Goal: Information Seeking & Learning: Learn about a topic

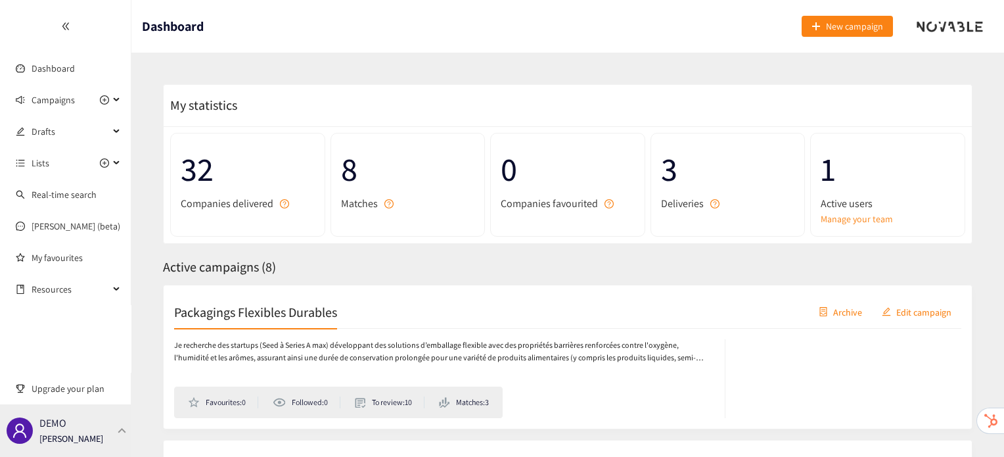
click at [91, 425] on div "DEMO [PERSON_NAME]" at bounding box center [65, 430] width 131 height 53
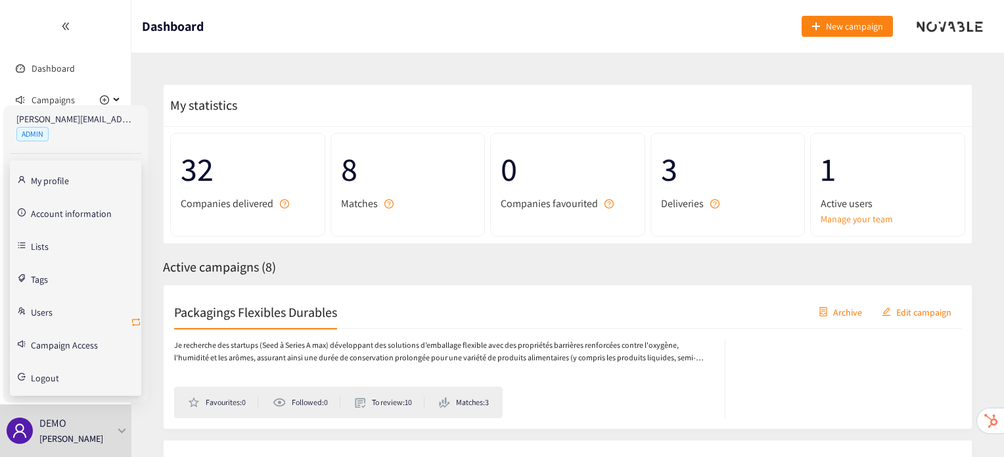
click at [131, 321] on icon "retweet" at bounding box center [136, 322] width 11 height 11
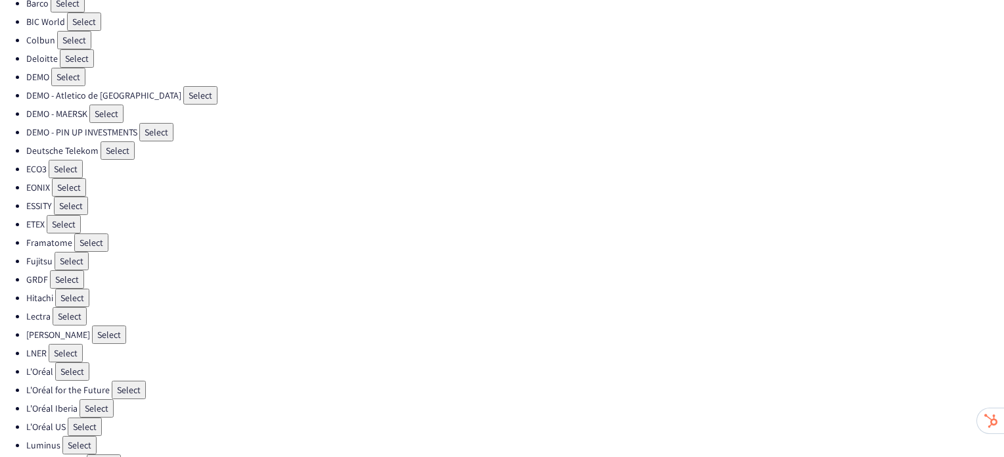
scroll to position [121, 0]
click at [67, 343] on button "Select" at bounding box center [66, 352] width 34 height 18
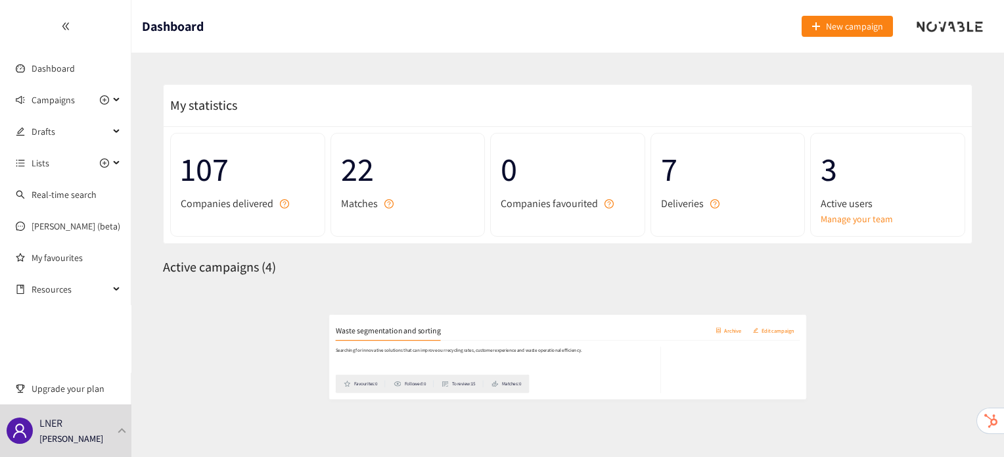
scroll to position [73, 0]
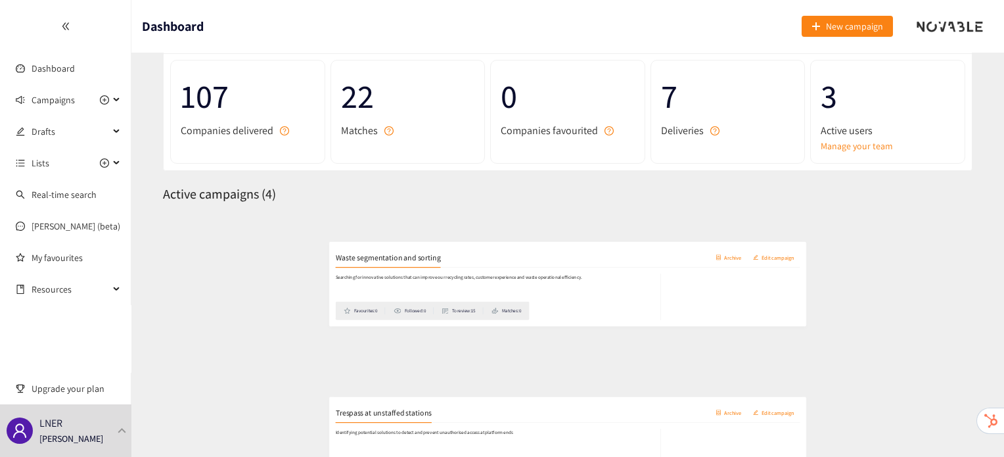
click at [327, 246] on div "Waste segmentation and sorting Archive Edit campaign" at bounding box center [567, 239] width 787 height 33
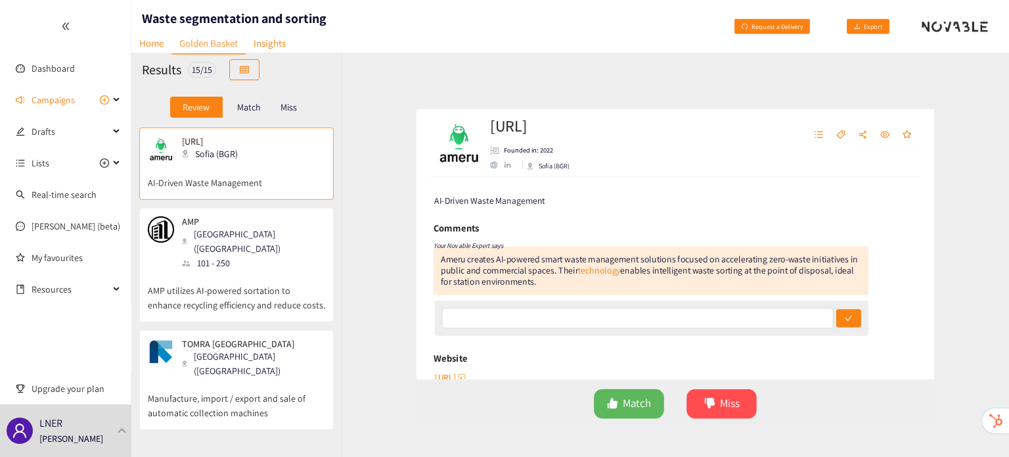
click at [267, 287] on p "AMP utilizes AI-powered sortation to enhance recycling efficiency and reduce co…" at bounding box center [236, 291] width 177 height 42
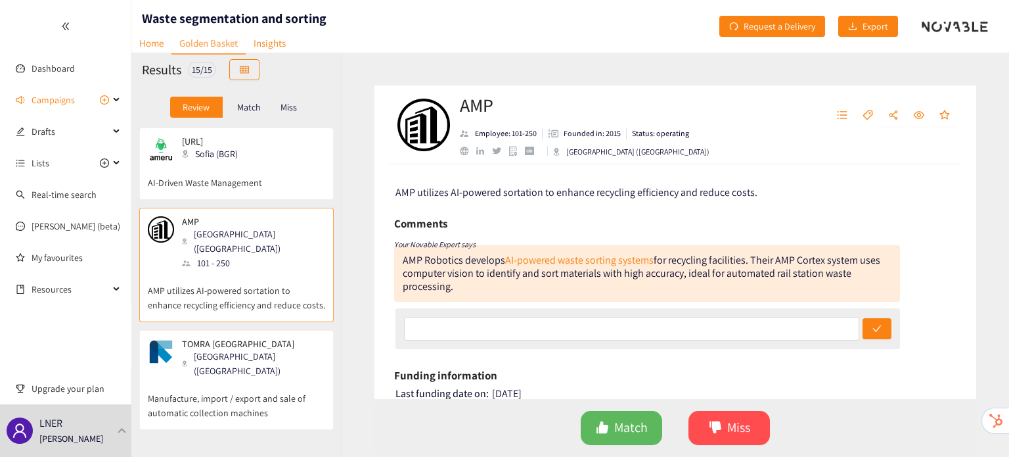
click at [259, 348] on div "TOMRA Japan [GEOGRAPHIC_DATA] ([GEOGRAPHIC_DATA])" at bounding box center [236, 357] width 177 height 39
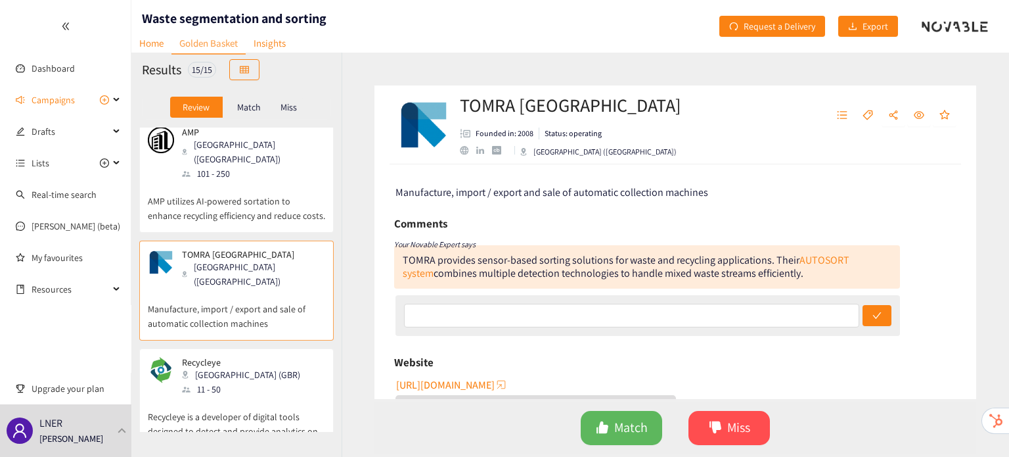
click at [259, 357] on div "Recycleye London (GBR) 11 - 50" at bounding box center [236, 376] width 177 height 39
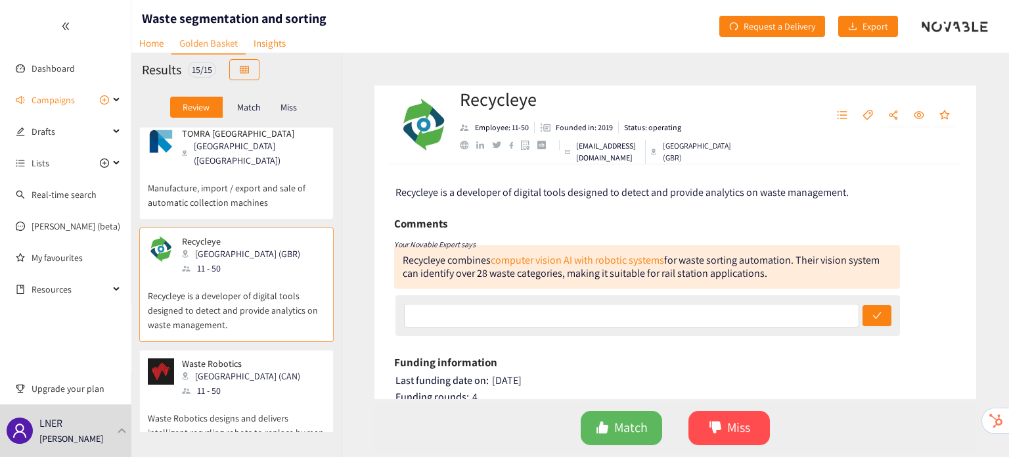
scroll to position [234, 0]
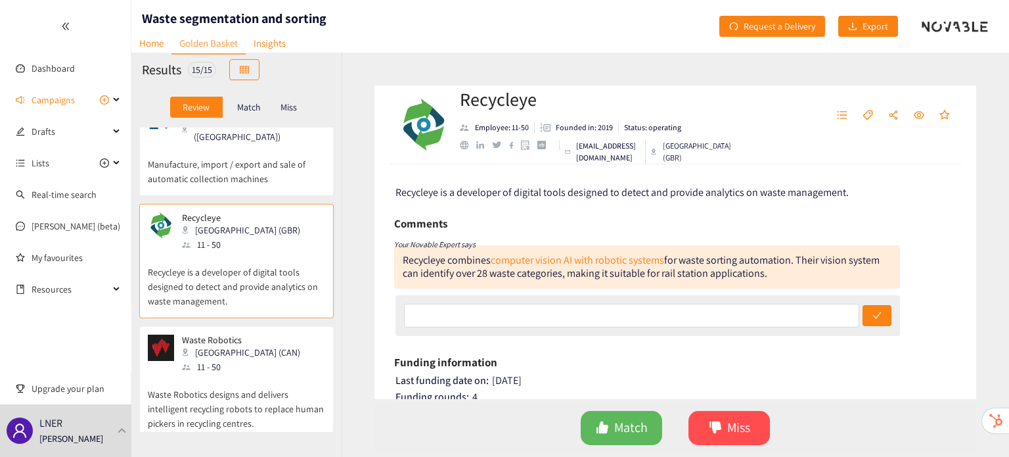
click at [259, 374] on p "Waste Robotics designs and delivers intelligent recycling robots to replace hum…" at bounding box center [236, 402] width 177 height 57
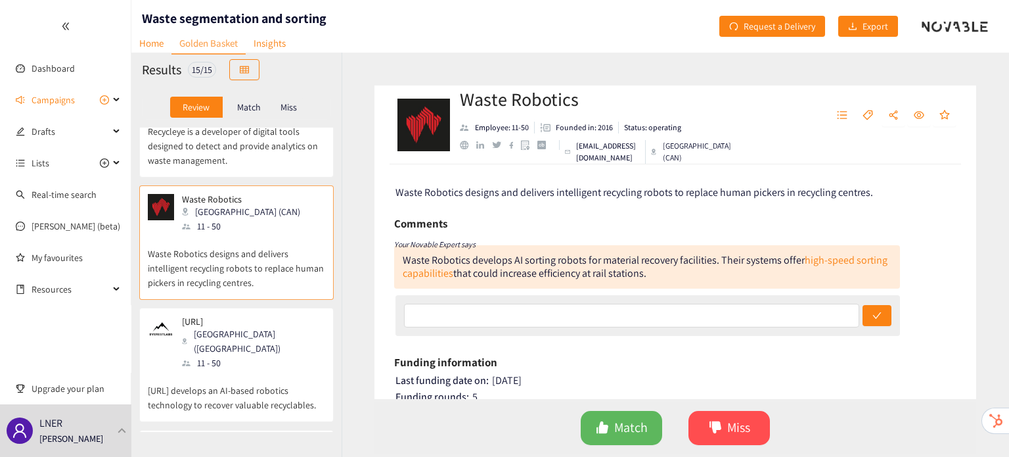
click at [259, 370] on p "[URL] develops an AI-based robotics technology to recover valuable recyclables." at bounding box center [236, 391] width 177 height 42
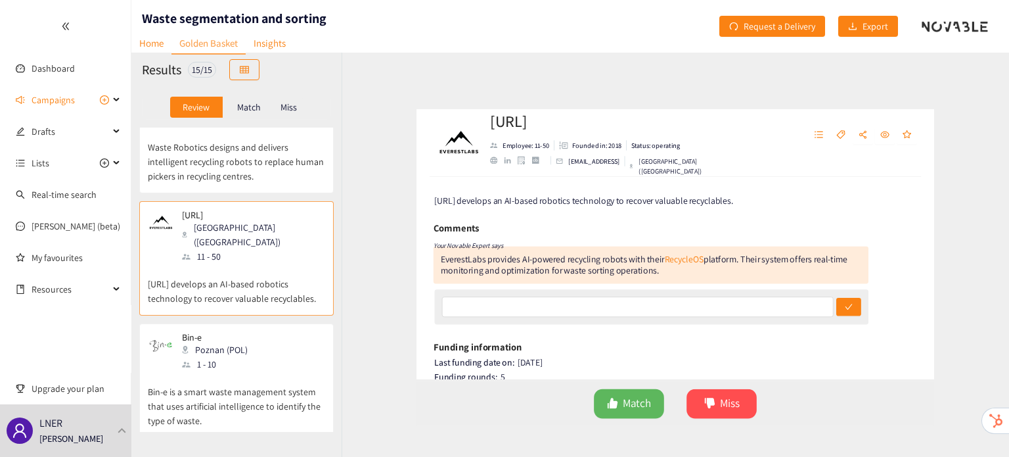
click at [259, 371] on p "Bin-e is a smart waste management system that uses artificial intelligence to i…" at bounding box center [236, 399] width 177 height 57
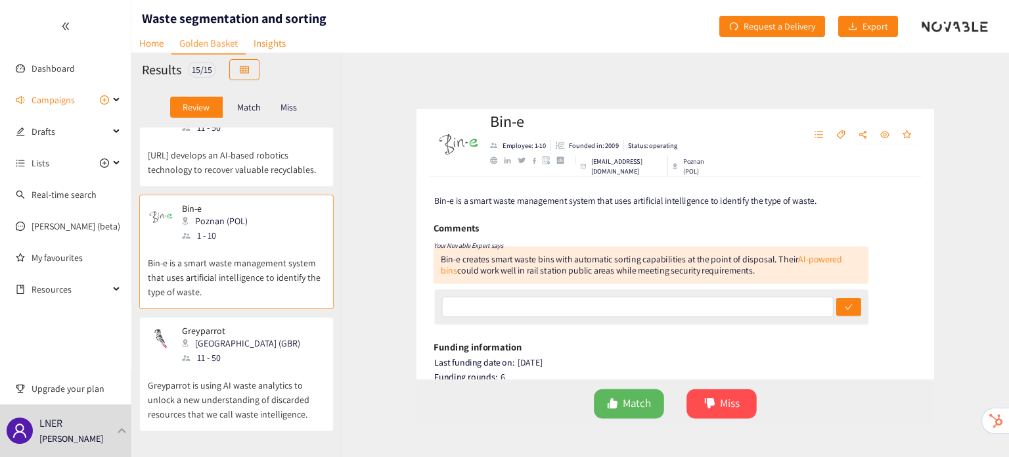
scroll to position [610, 0]
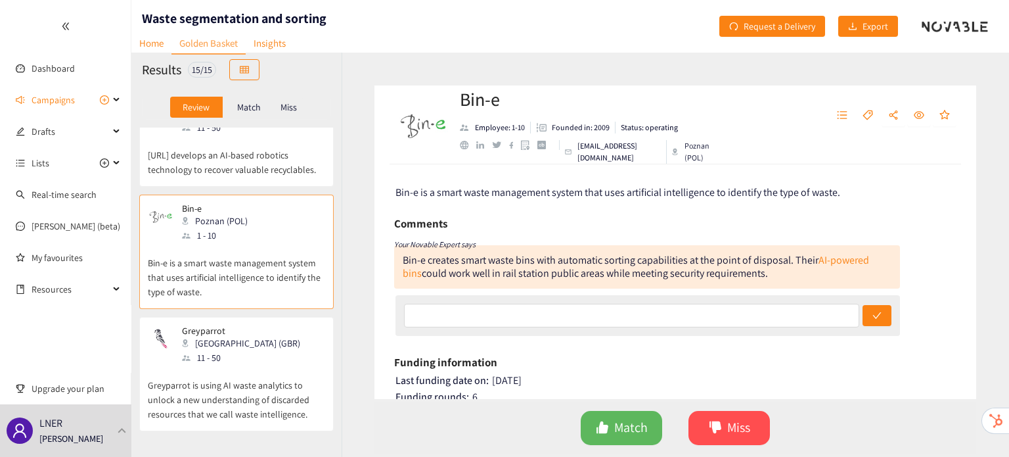
click at [259, 365] on p "Greyparrot is using AI waste analytics to unlock a new understanding of discard…" at bounding box center [236, 393] width 177 height 57
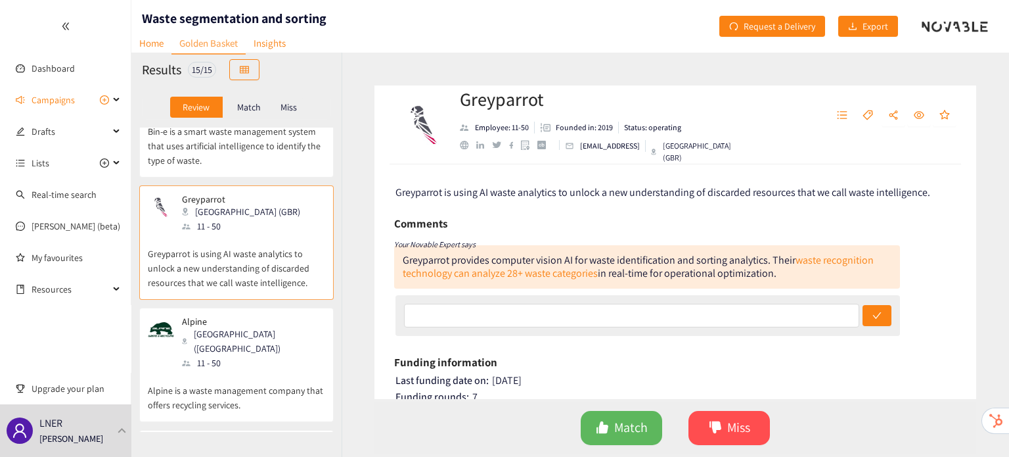
click at [259, 370] on p "Alpine is a waste management company that offers recycling services." at bounding box center [236, 391] width 177 height 42
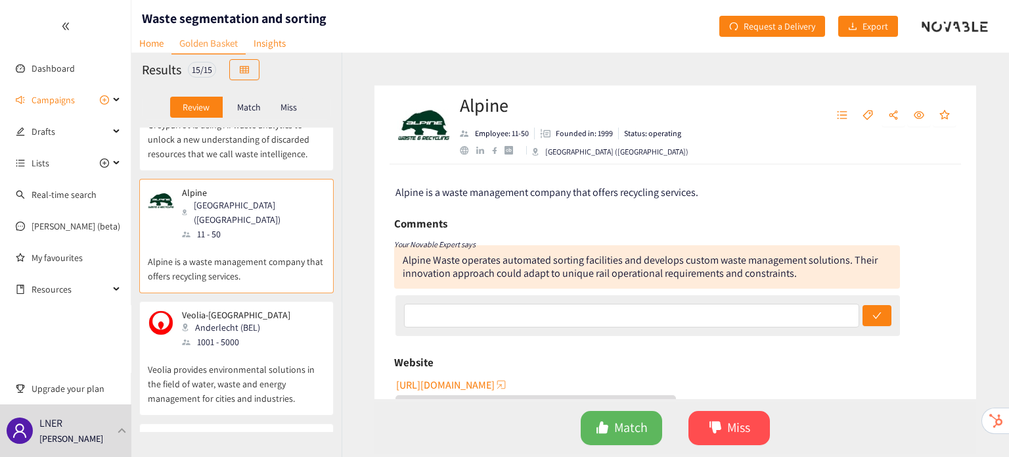
click at [259, 348] on div "Veolia-NV [GEOGRAPHIC_DATA] ([GEOGRAPHIC_DATA]) 1001 - 5000 Veolia provides env…" at bounding box center [236, 362] width 177 height 105
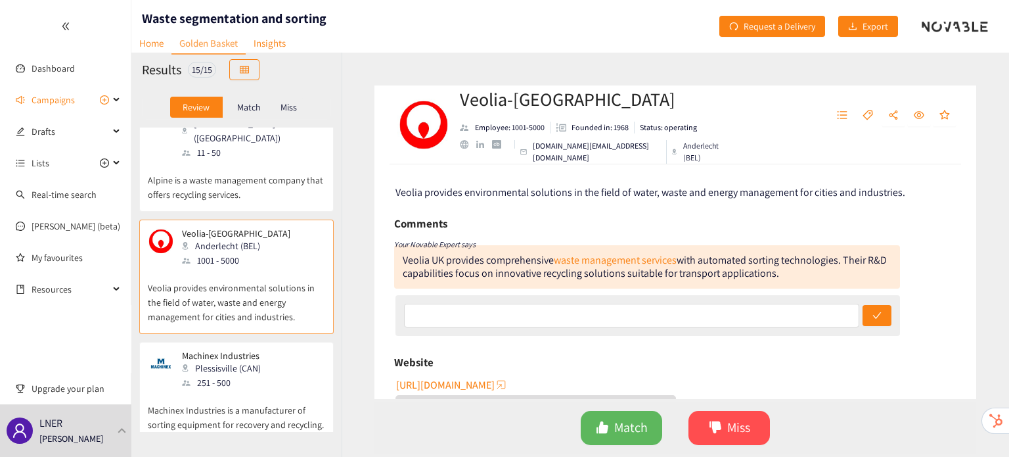
click at [259, 390] on p "Machinex Industries is a manufacturer of sorting equipment for recovery and rec…" at bounding box center [236, 411] width 177 height 42
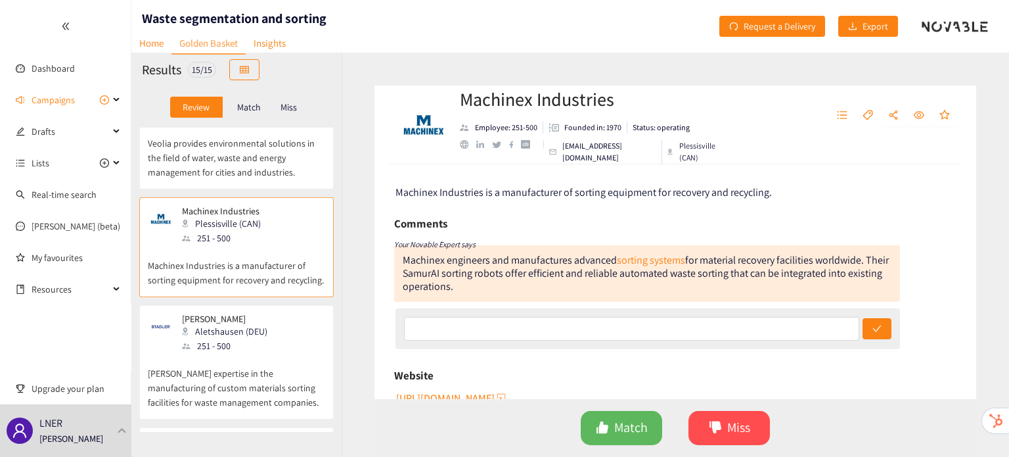
click at [259, 353] on p "[PERSON_NAME] expertise in the manufacturing of custom materials sorting facili…" at bounding box center [236, 381] width 177 height 57
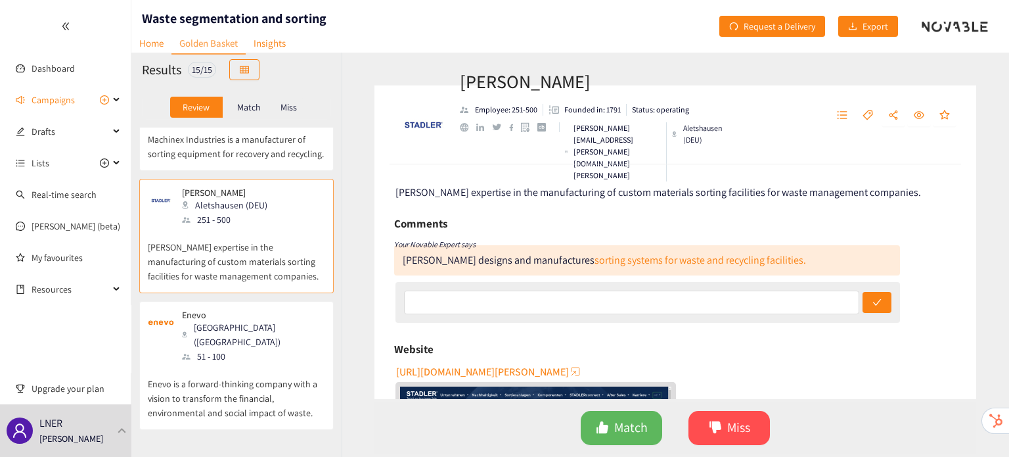
click at [259, 363] on p "Enevo is a forward-thinking company with a vision to transform the financial, e…" at bounding box center [236, 391] width 177 height 57
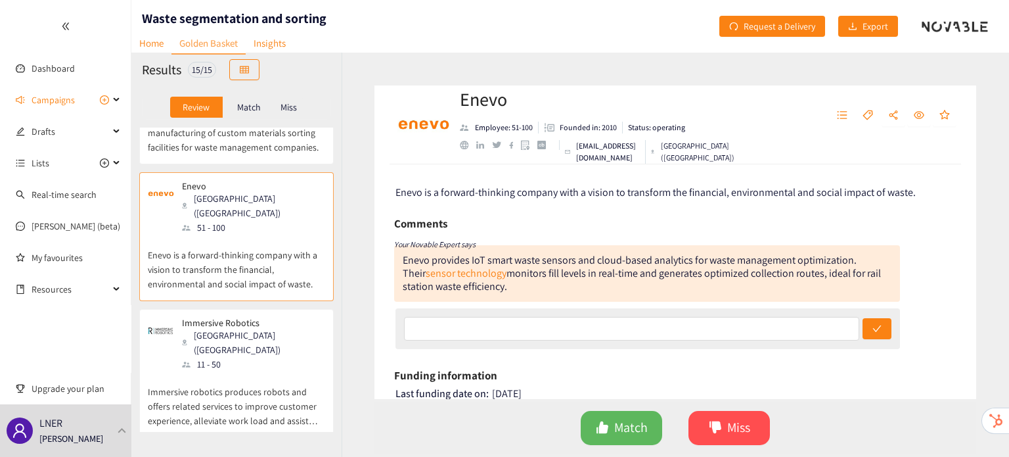
click at [259, 371] on p "Immersive robotics produces robots and offers related services to improve custo…" at bounding box center [236, 399] width 177 height 57
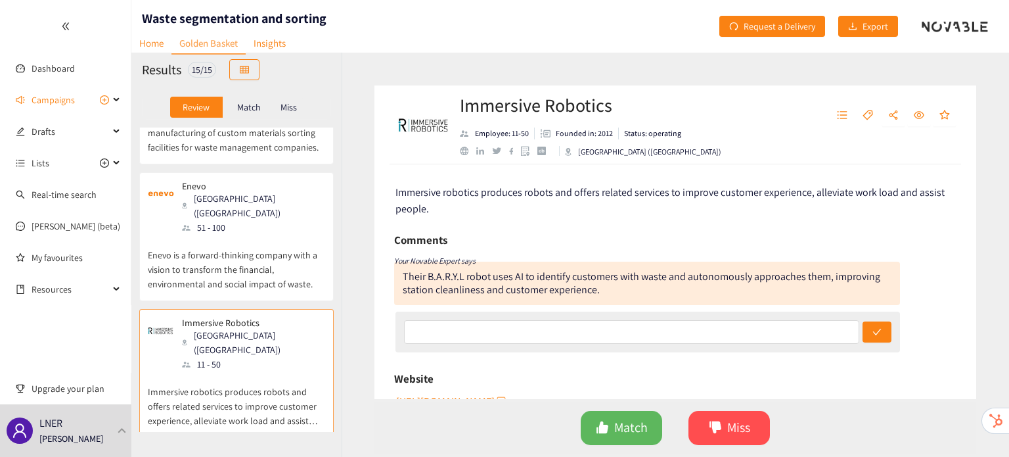
scroll to position [1412, 0]
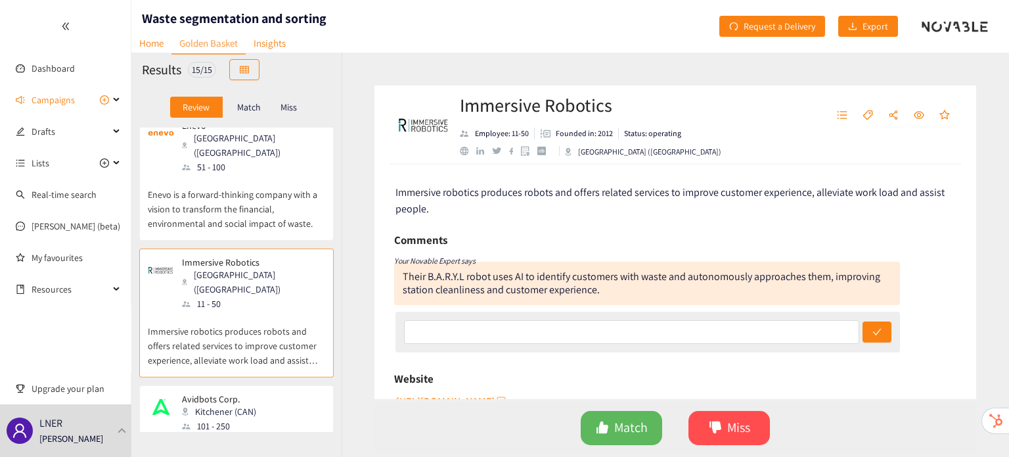
click at [259, 394] on div "Avidbots Corp. Kitchener (CAN) 101 - 250" at bounding box center [236, 413] width 177 height 39
